Goal: Information Seeking & Learning: Check status

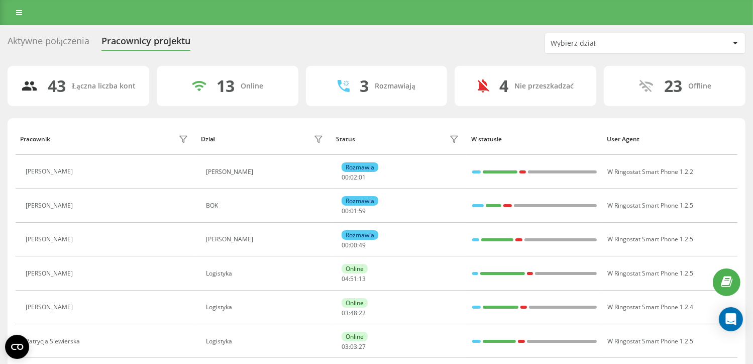
click at [639, 42] on div "Wybierz dział" at bounding box center [611, 43] width 120 height 9
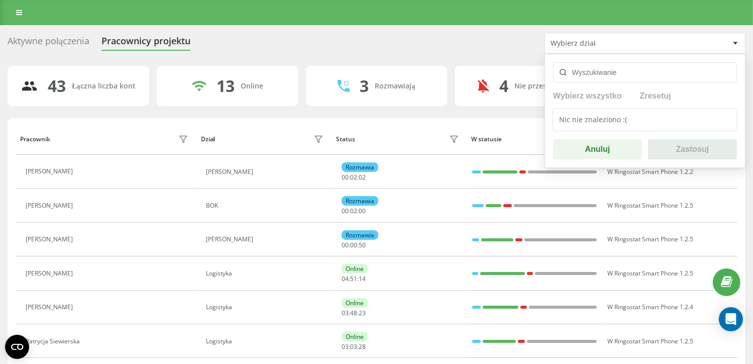
click at [625, 70] on input "text" at bounding box center [645, 72] width 184 height 20
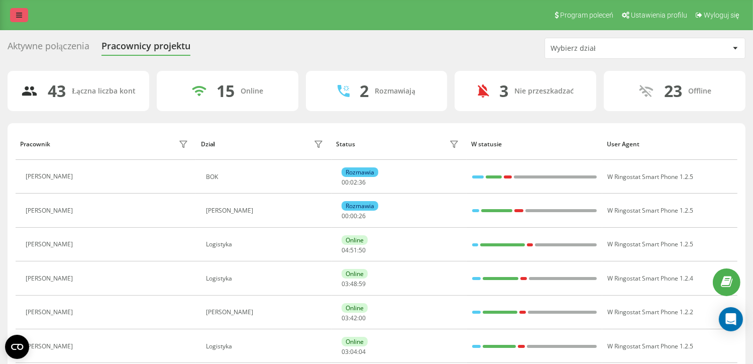
click at [18, 20] on link at bounding box center [19, 15] width 18 height 14
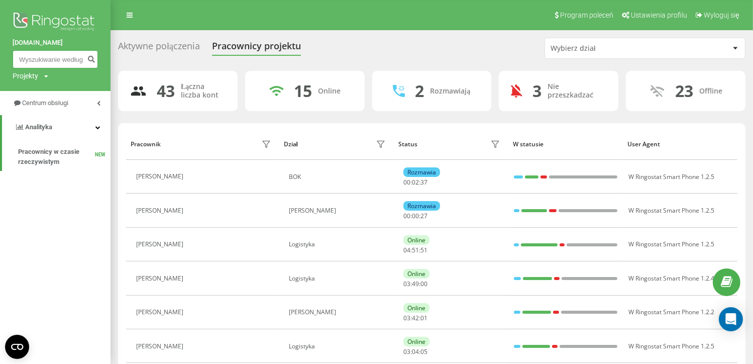
click at [40, 58] on input at bounding box center [55, 59] width 85 height 18
paste input "788714266"
type input "788714266"
click at [95, 57] on button "submit" at bounding box center [91, 59] width 14 height 18
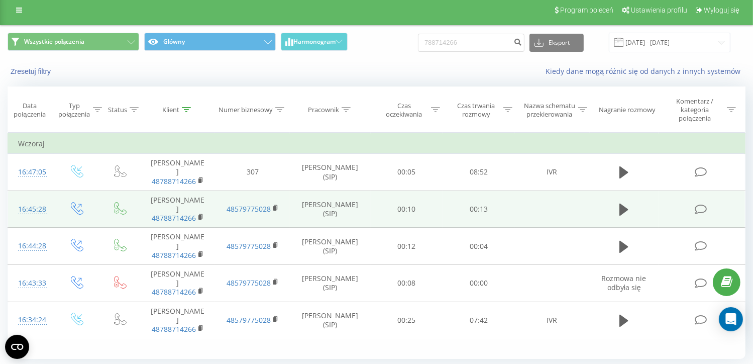
scroll to position [37, 0]
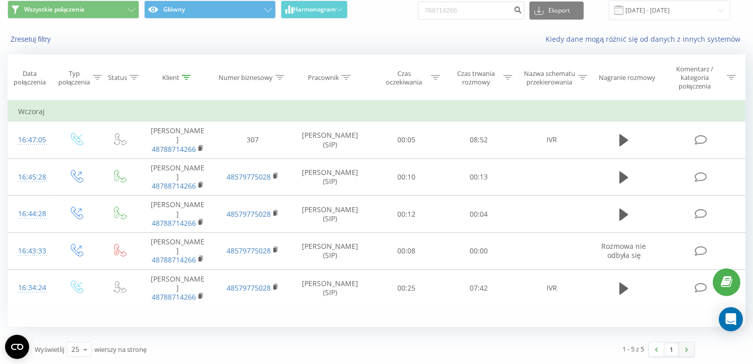
click at [687, 349] on img at bounding box center [686, 349] width 3 height 5
click at [642, 14] on input "23.06.2025 - 23.09.2025" at bounding box center [670, 11] width 122 height 20
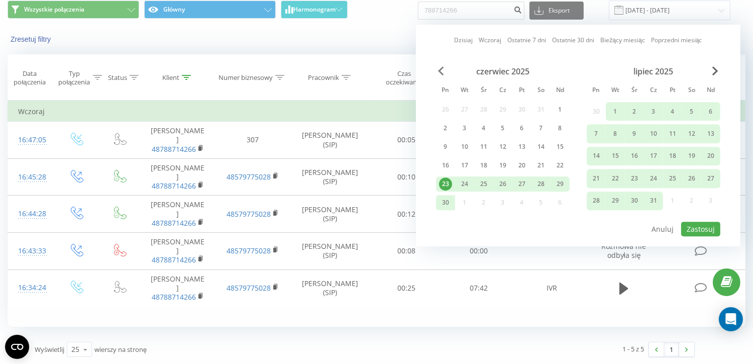
click at [440, 72] on span "Previous Month" at bounding box center [441, 70] width 6 height 9
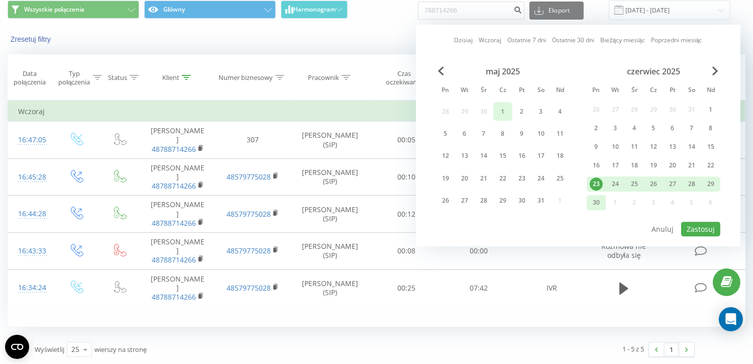
click at [506, 112] on div "1" at bounding box center [502, 111] width 13 height 13
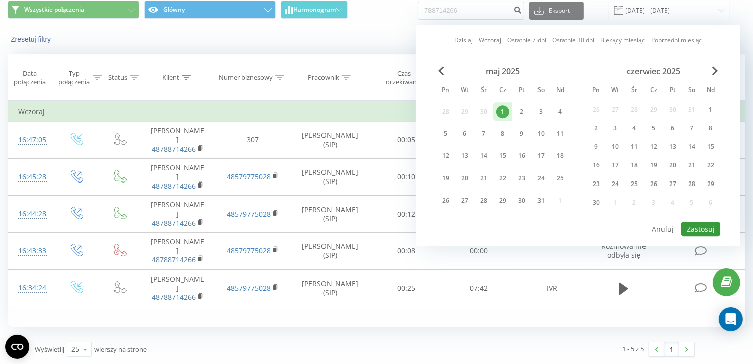
click at [716, 227] on button "Zastosuj" at bounding box center [700, 229] width 39 height 15
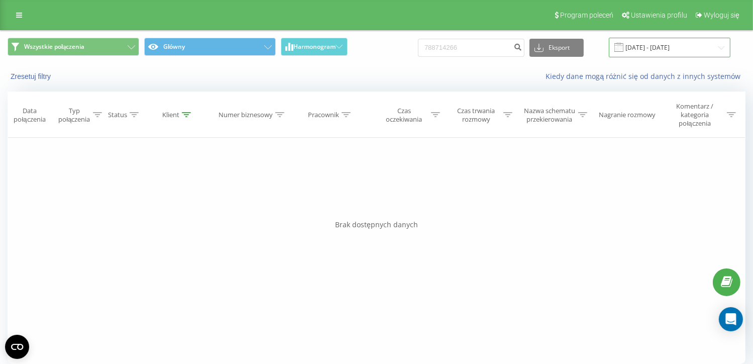
click at [682, 47] on input "01.05.2025 - 01.05.2025" at bounding box center [670, 48] width 122 height 20
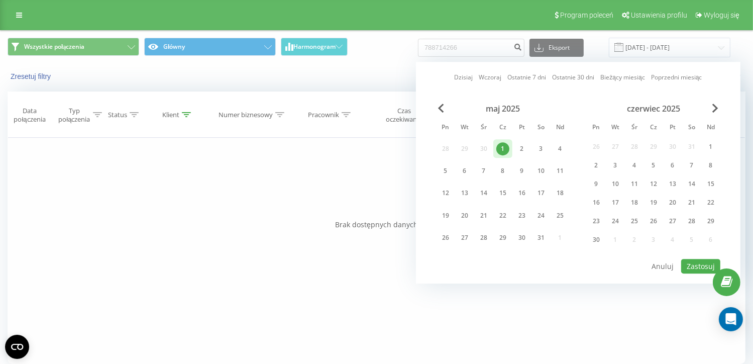
click at [711, 109] on div "czerwiec 2025" at bounding box center [654, 108] width 134 height 10
click at [716, 107] on span "Next Month" at bounding box center [715, 107] width 6 height 9
click at [652, 236] on div "31" at bounding box center [653, 237] width 13 height 13
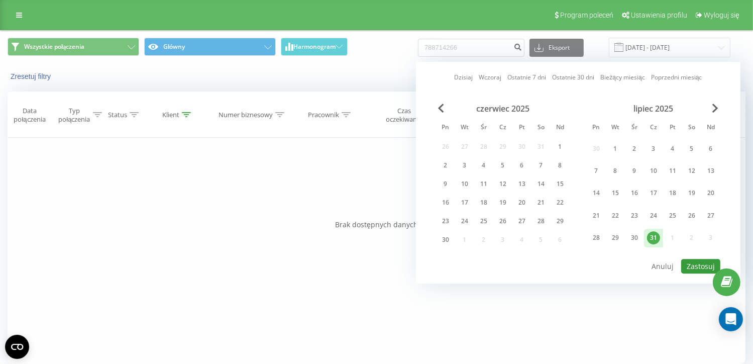
click at [697, 261] on button "Zastosuj" at bounding box center [700, 266] width 39 height 15
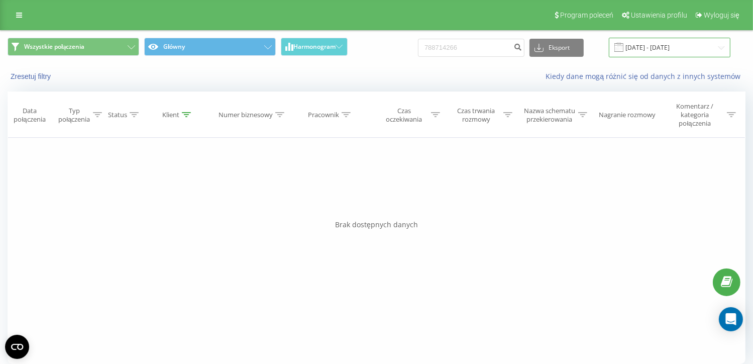
click at [668, 57] on input "31.07.2025 - 31.07.2025" at bounding box center [670, 48] width 122 height 20
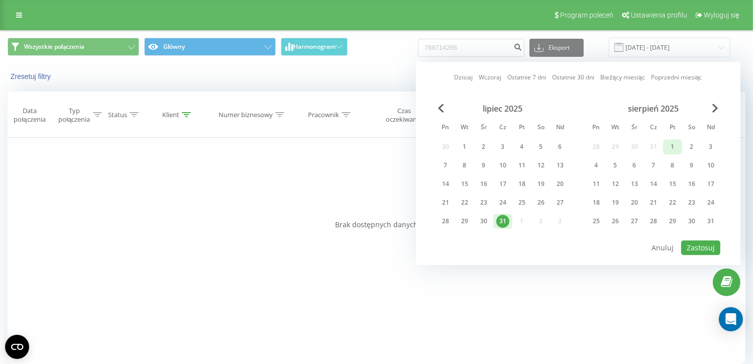
click at [671, 146] on div "1" at bounding box center [672, 146] width 13 height 13
click at [691, 246] on button "Zastosuj" at bounding box center [700, 247] width 39 height 15
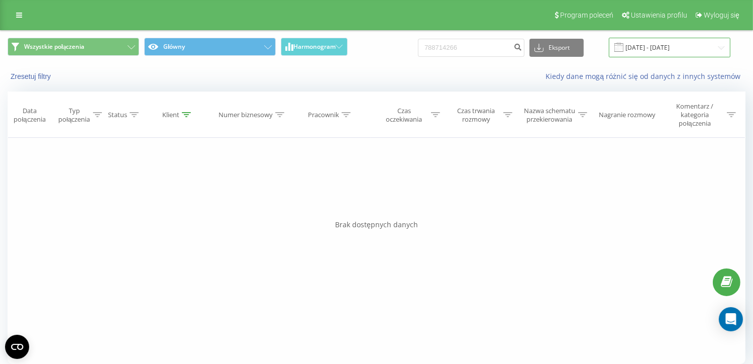
click at [719, 52] on input "01.08.2025 - 01.08.2025" at bounding box center [670, 48] width 122 height 20
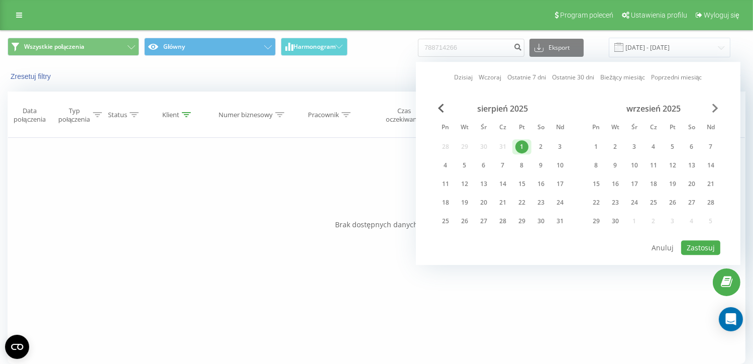
click at [713, 108] on span "Next Month" at bounding box center [715, 107] width 6 height 9
click at [444, 144] on div "1" at bounding box center [445, 146] width 13 height 13
click at [697, 240] on button "Zastosuj" at bounding box center [700, 247] width 39 height 15
type input "01.09.2025 - 01.09.2025"
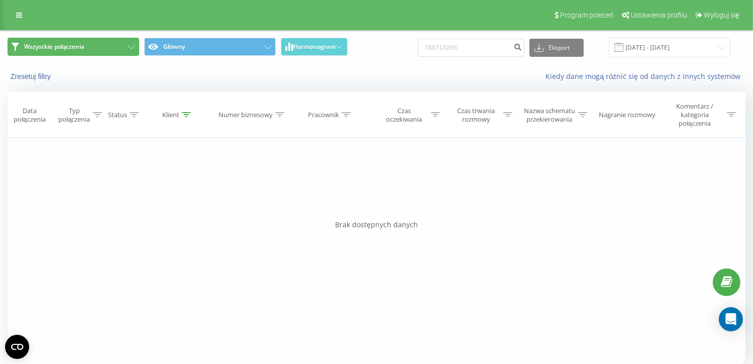
click at [110, 50] on button "Wszystkie połączenia" at bounding box center [74, 47] width 132 height 18
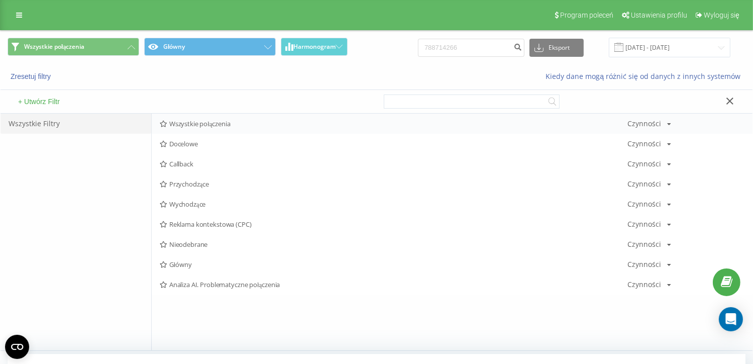
click at [204, 122] on span "Wszystkie połączenia" at bounding box center [394, 123] width 468 height 7
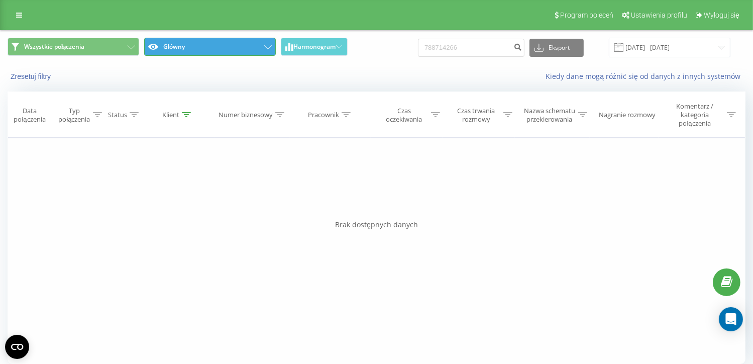
click at [178, 52] on button "Główny" at bounding box center [210, 47] width 132 height 18
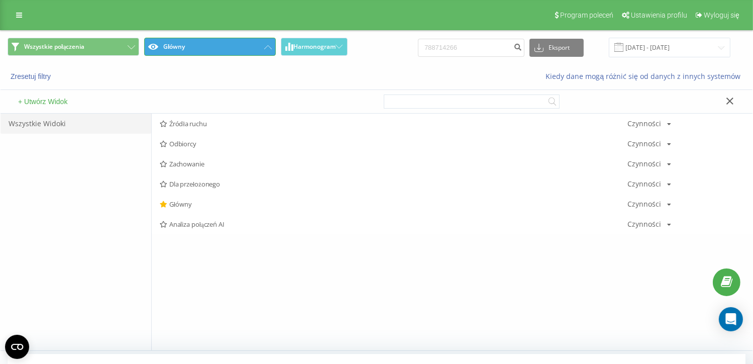
click at [178, 52] on button "Główny" at bounding box center [210, 47] width 132 height 18
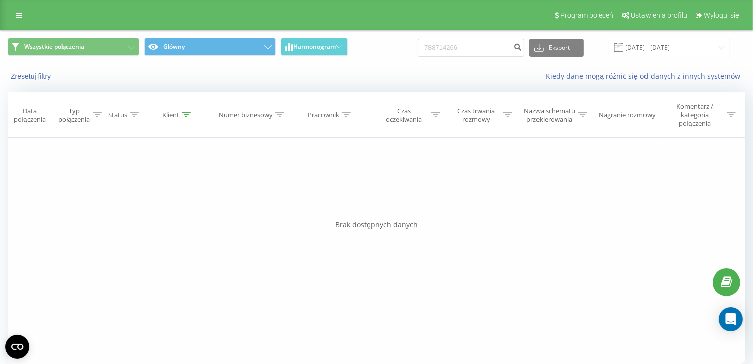
click at [25, 23] on div "Program poleceń Ustawienia profilu Wyloguj się" at bounding box center [376, 15] width 753 height 30
click at [23, 19] on link at bounding box center [19, 15] width 18 height 14
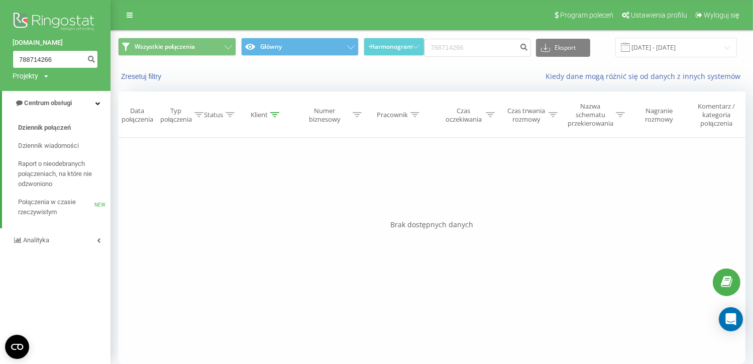
click at [75, 66] on input "788714266" at bounding box center [55, 59] width 85 height 18
click at [94, 55] on icon "submit" at bounding box center [91, 58] width 9 height 6
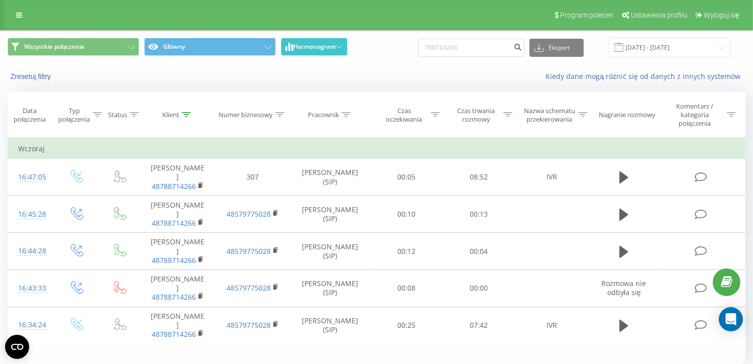
click at [339, 48] on icon at bounding box center [339, 47] width 7 height 4
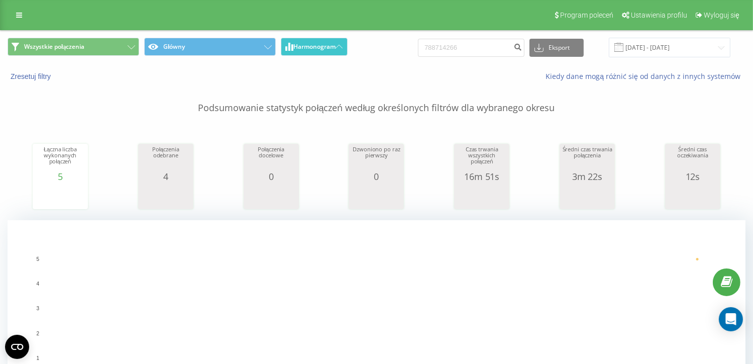
click at [339, 48] on icon at bounding box center [339, 47] width 7 height 4
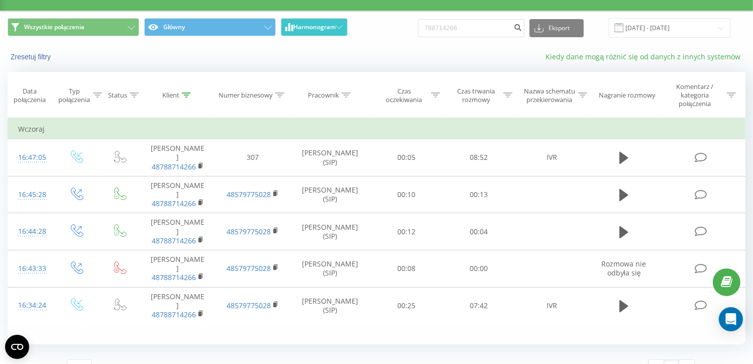
scroll to position [37, 0]
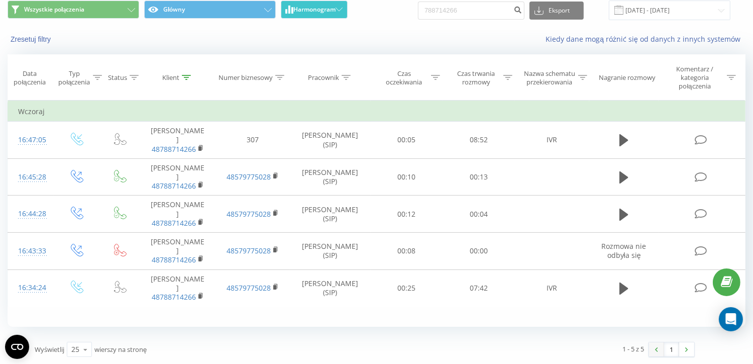
click at [655, 351] on link at bounding box center [656, 349] width 15 height 14
click at [85, 349] on icon at bounding box center [85, 350] width 15 height 20
click at [81, 334] on span "100" at bounding box center [77, 335] width 12 height 10
